Goal: Task Accomplishment & Management: Manage account settings

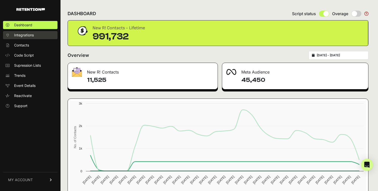
click at [27, 35] on span "Integrations" at bounding box center [24, 35] width 20 height 5
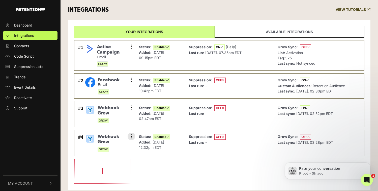
click at [304, 136] on span "OFF" at bounding box center [305, 137] width 11 height 6
click at [132, 136] on button at bounding box center [132, 136] width 8 height 8
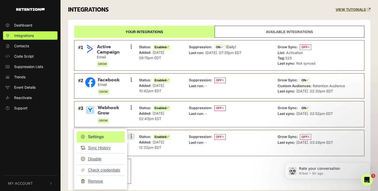
click at [104, 136] on link "Settings" at bounding box center [101, 136] width 48 height 11
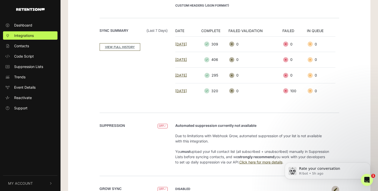
scroll to position [101, 0]
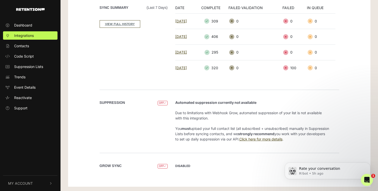
click at [181, 166] on strong "DISABLED" at bounding box center [182, 166] width 15 height 4
click at [368, 164] on icon "Dismiss notification" at bounding box center [369, 163] width 3 height 3
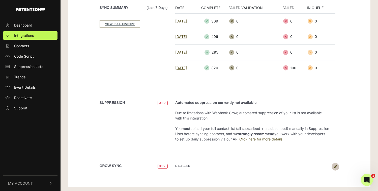
click at [335, 165] on icon at bounding box center [336, 167] width 4 height 4
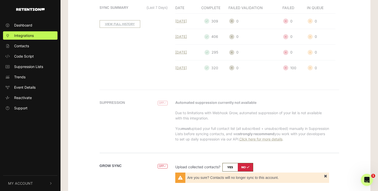
click at [231, 166] on input "checkbox" at bounding box center [237, 167] width 31 height 9
checkbox input "true"
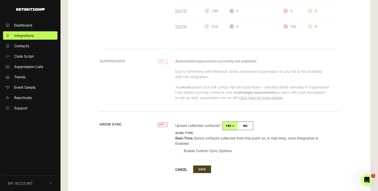
scroll to position [147, 0]
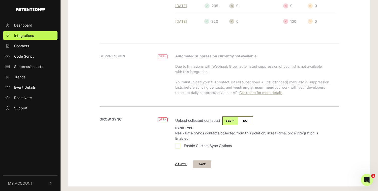
click at [203, 164] on button "SAVE" at bounding box center [202, 164] width 18 height 8
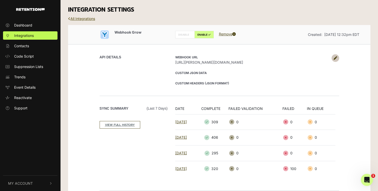
click at [86, 19] on link "All Integrations" at bounding box center [81, 18] width 27 height 4
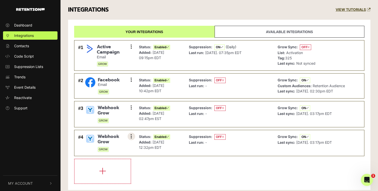
click at [132, 135] on icon at bounding box center [131, 136] width 1 height 5
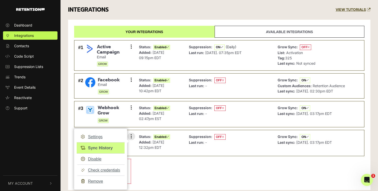
click at [109, 148] on link "Sync History" at bounding box center [101, 147] width 48 height 11
